Goal: Check status: Check status

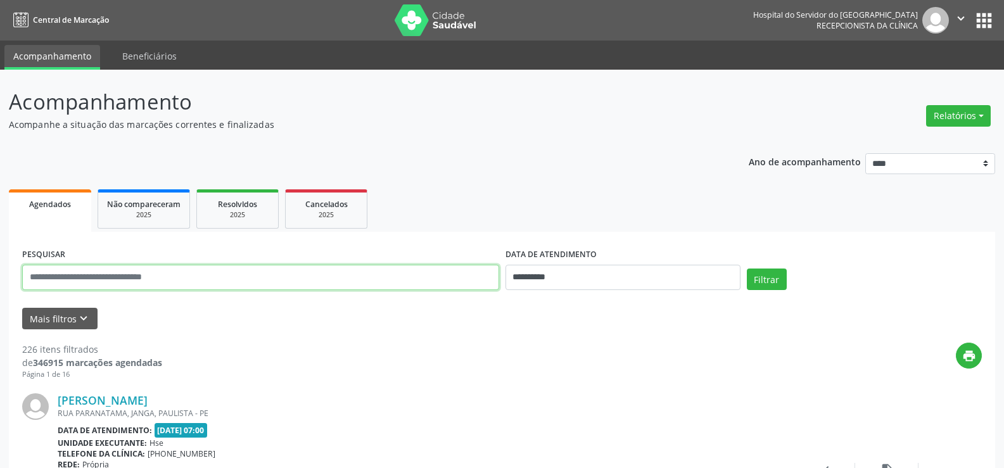
click at [174, 278] on input "text" at bounding box center [260, 277] width 477 height 25
type input "**********"
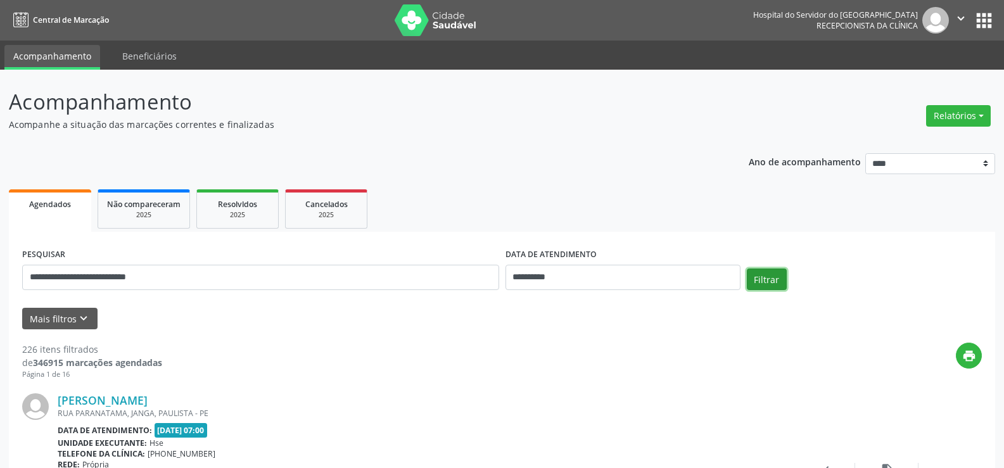
click at [766, 277] on button "Filtrar" at bounding box center [767, 280] width 40 height 22
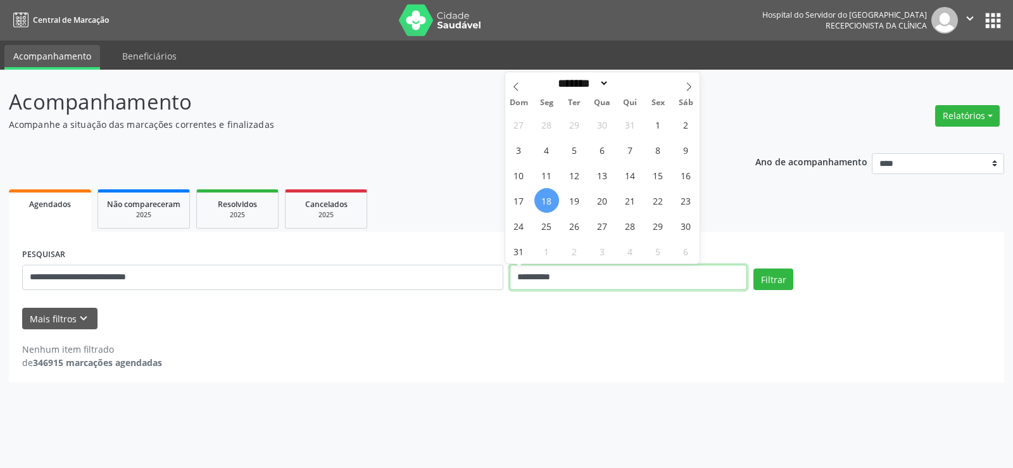
drag, startPoint x: 572, startPoint y: 279, endPoint x: 402, endPoint y: 294, distance: 171.0
click at [402, 294] on div "**********" at bounding box center [506, 272] width 975 height 54
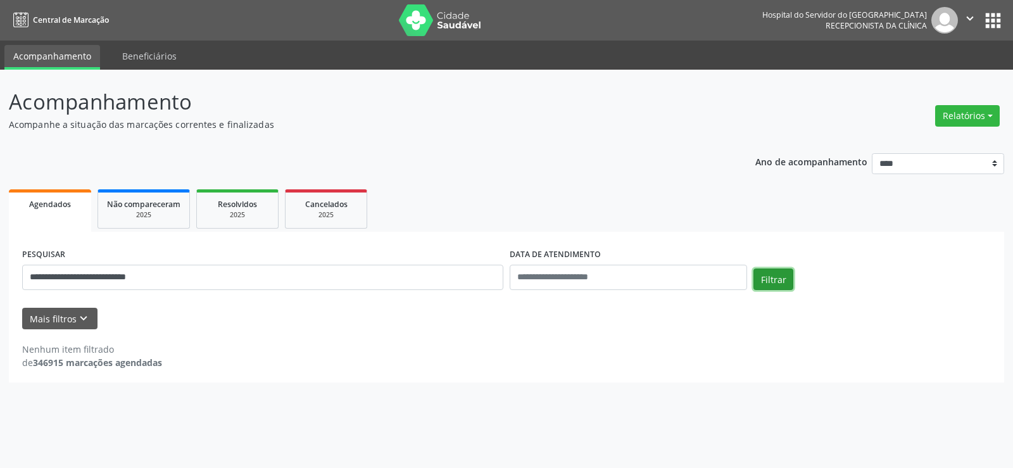
click at [774, 280] on button "Filtrar" at bounding box center [774, 280] width 40 height 22
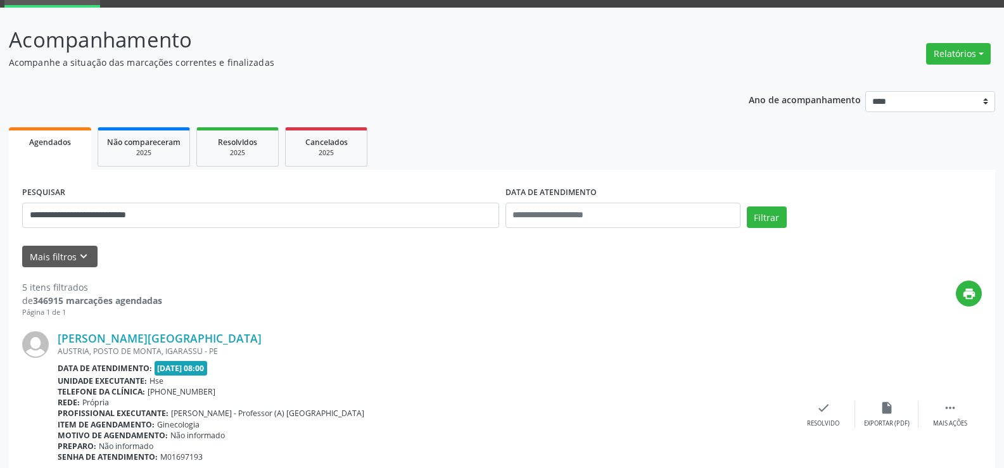
scroll to position [127, 0]
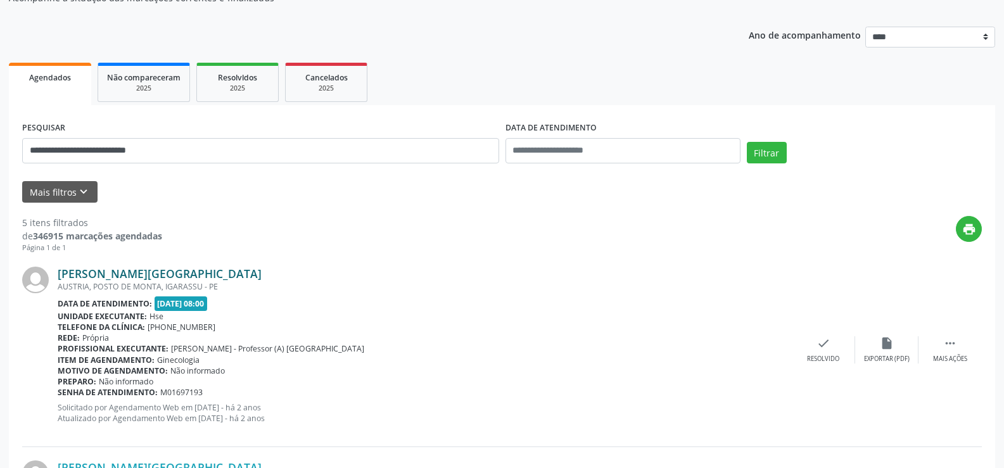
click at [163, 274] on link "[PERSON_NAME][GEOGRAPHIC_DATA]" at bounding box center [160, 274] width 204 height 14
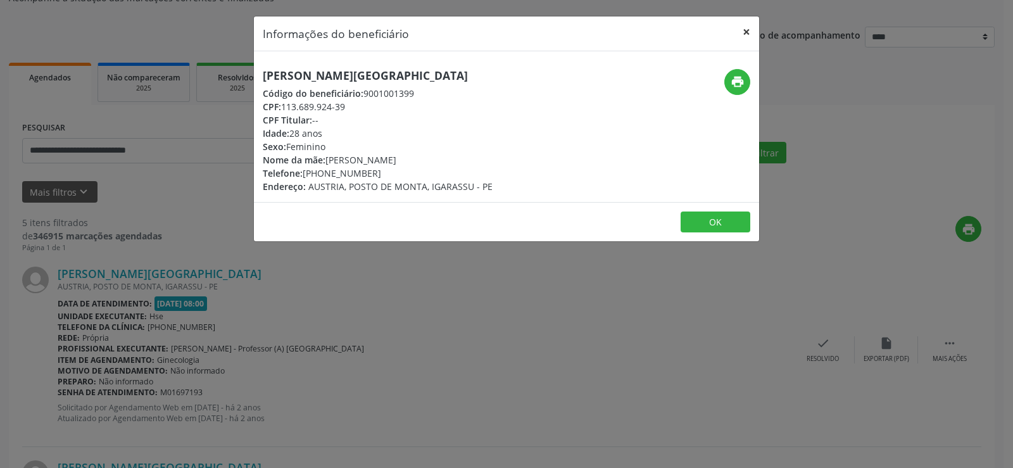
click at [747, 29] on button "×" at bounding box center [746, 31] width 25 height 31
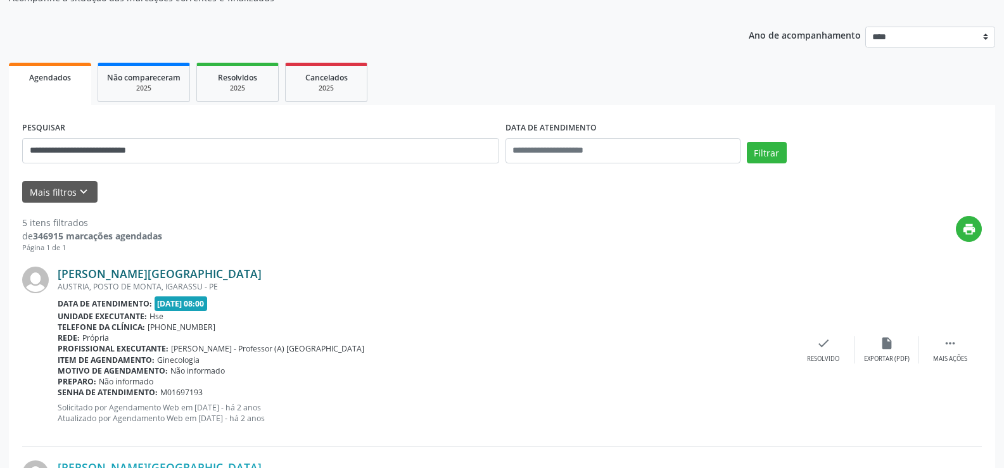
click at [102, 274] on link "[PERSON_NAME][GEOGRAPHIC_DATA]" at bounding box center [160, 274] width 204 height 14
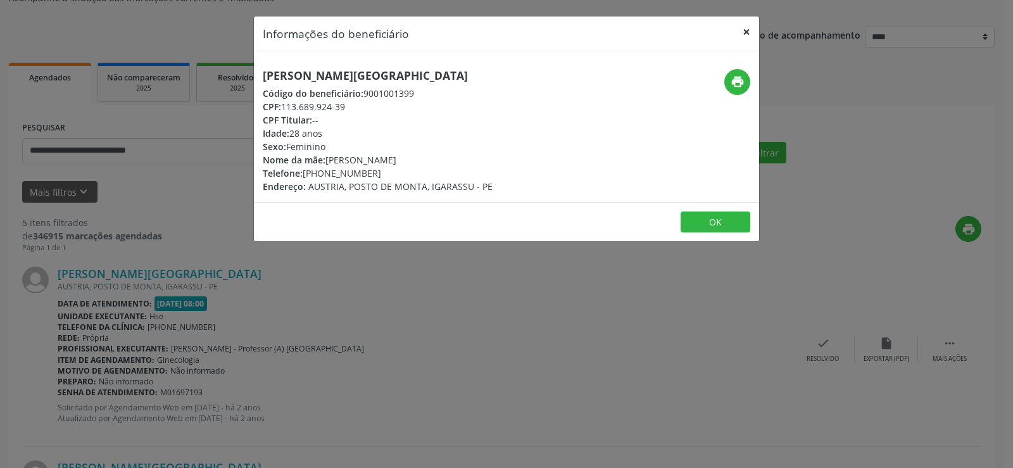
click at [745, 30] on button "×" at bounding box center [746, 31] width 25 height 31
